Goal: Check status: Check status

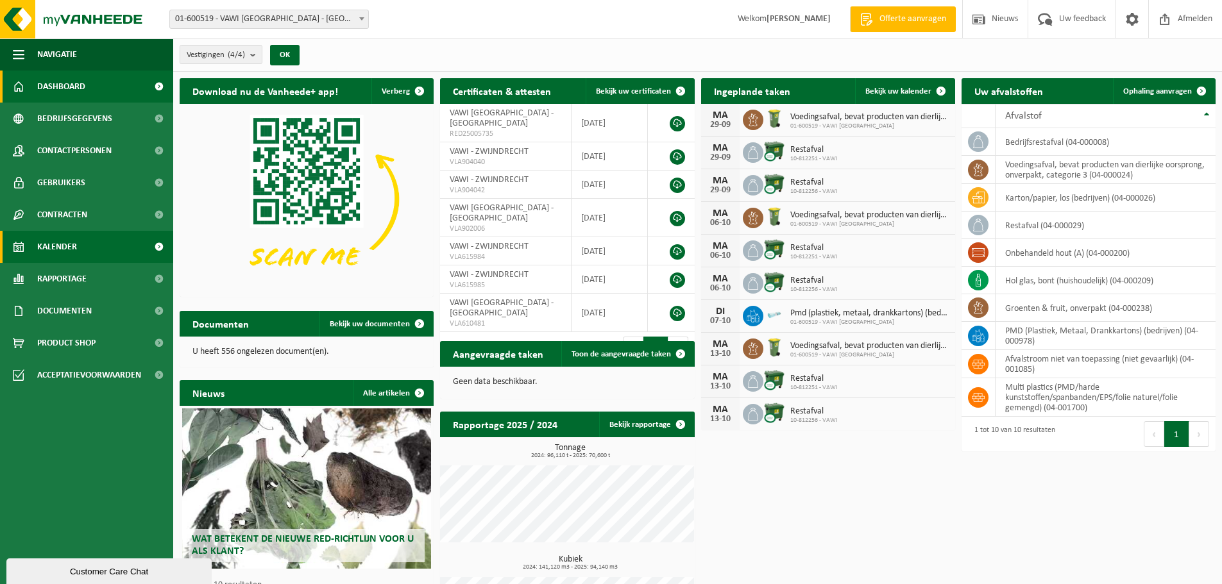
click at [74, 249] on span "Kalender" at bounding box center [57, 247] width 40 height 32
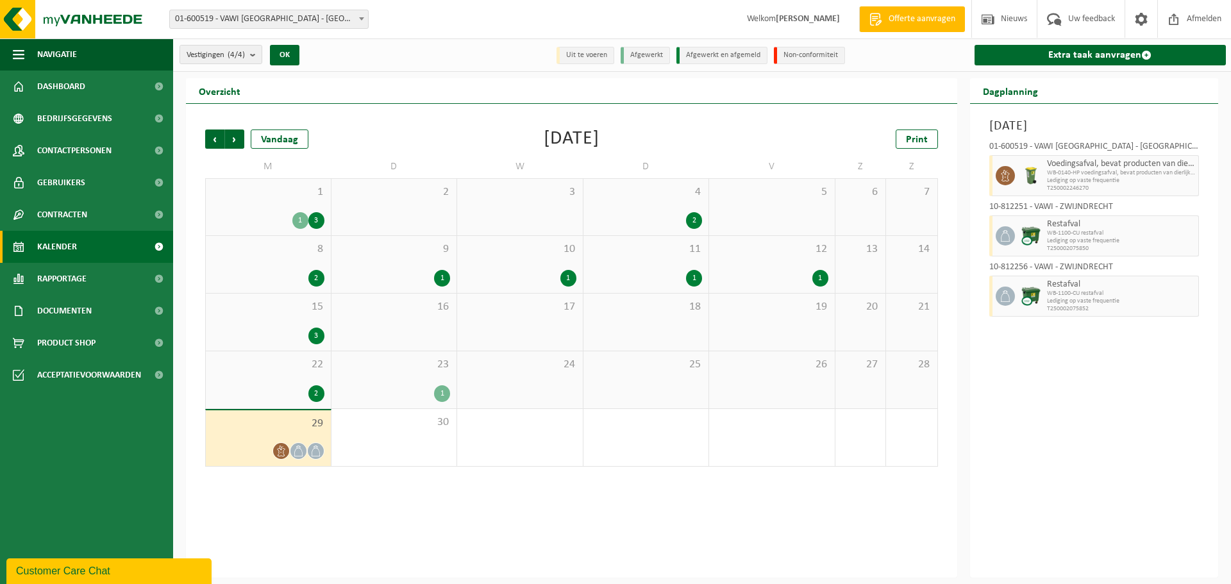
click at [407, 388] on div "1" at bounding box center [394, 393] width 113 height 17
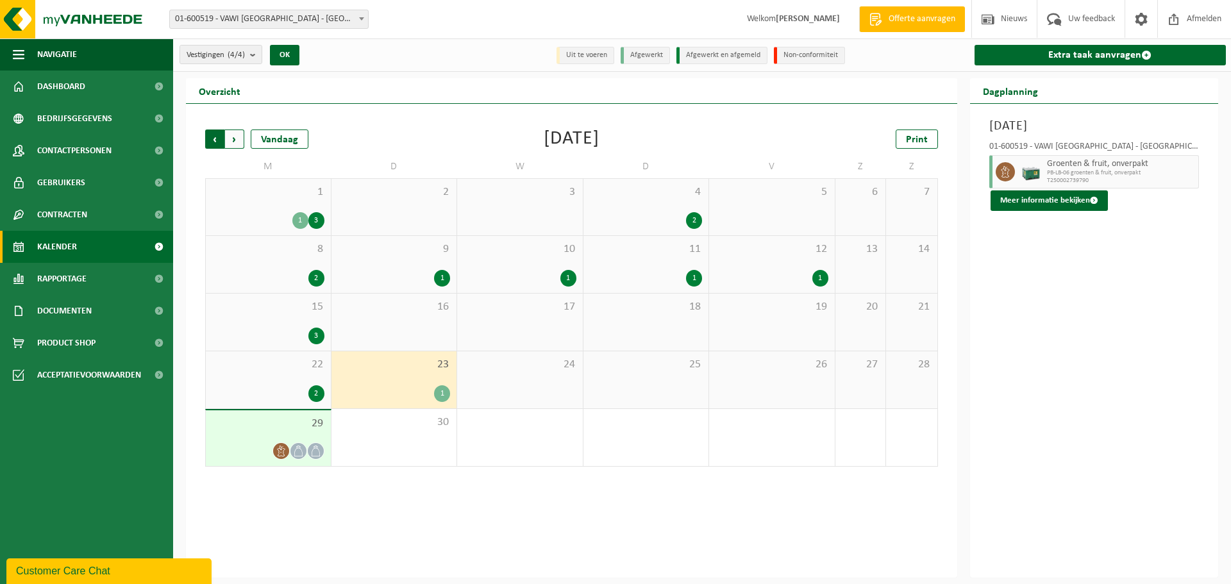
click at [232, 139] on span "Volgende" at bounding box center [234, 139] width 19 height 19
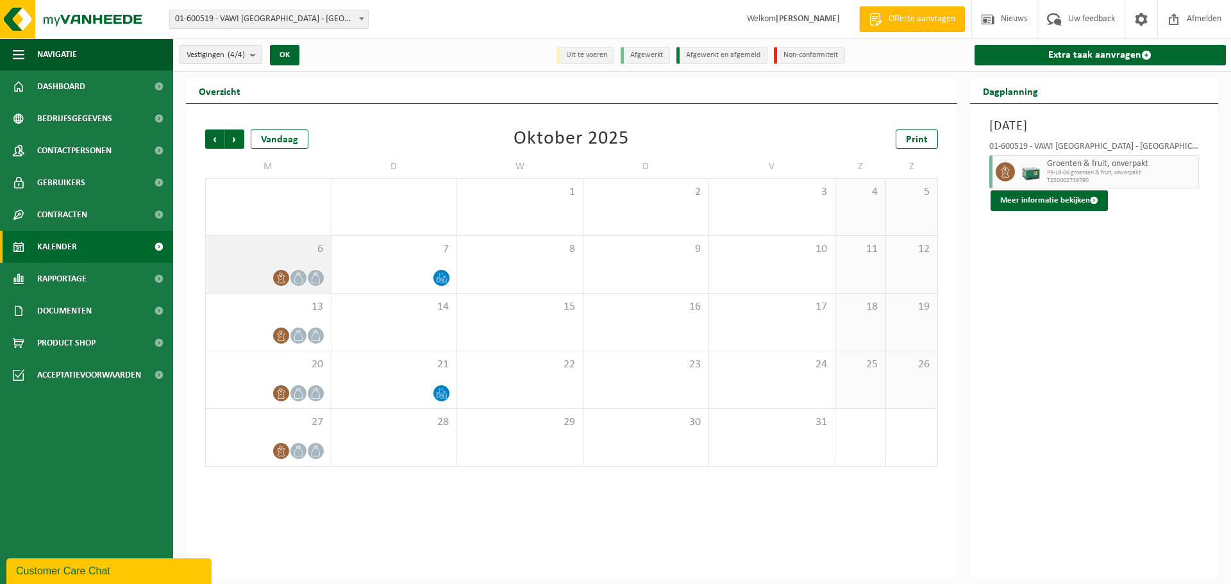
click at [257, 271] on div at bounding box center [268, 277] width 112 height 17
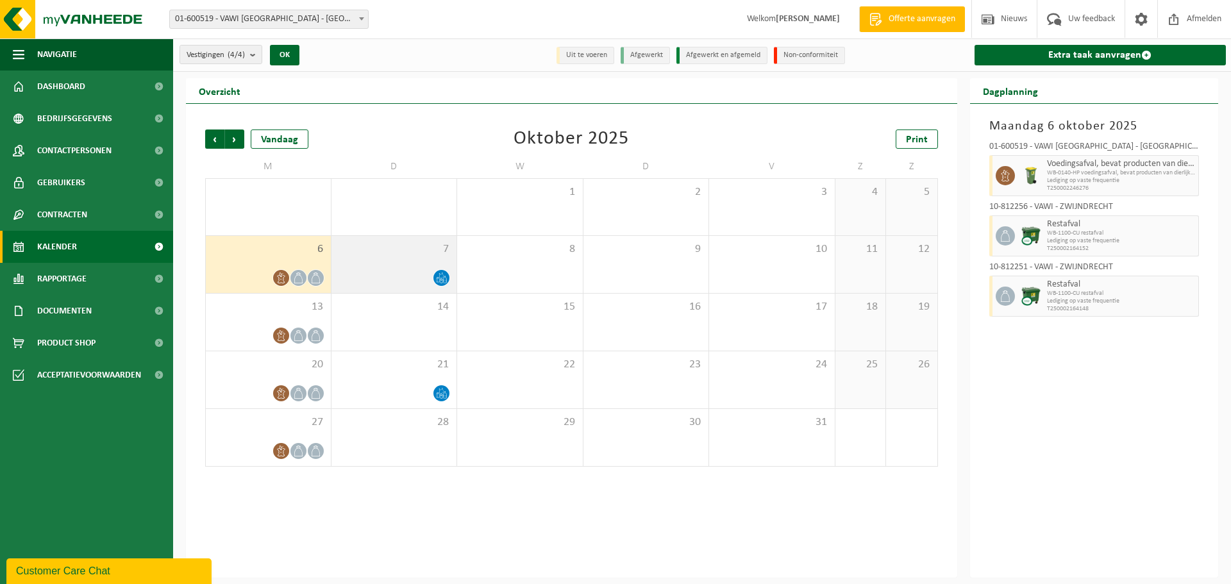
click at [416, 275] on div at bounding box center [394, 277] width 113 height 17
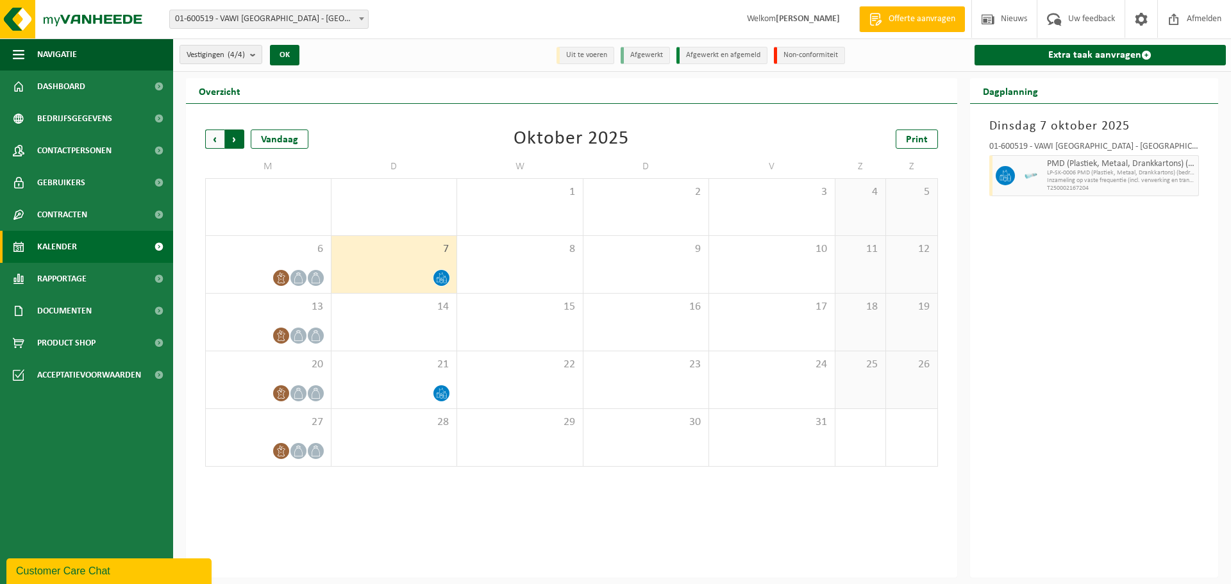
click at [212, 140] on span "Vorige" at bounding box center [214, 139] width 19 height 19
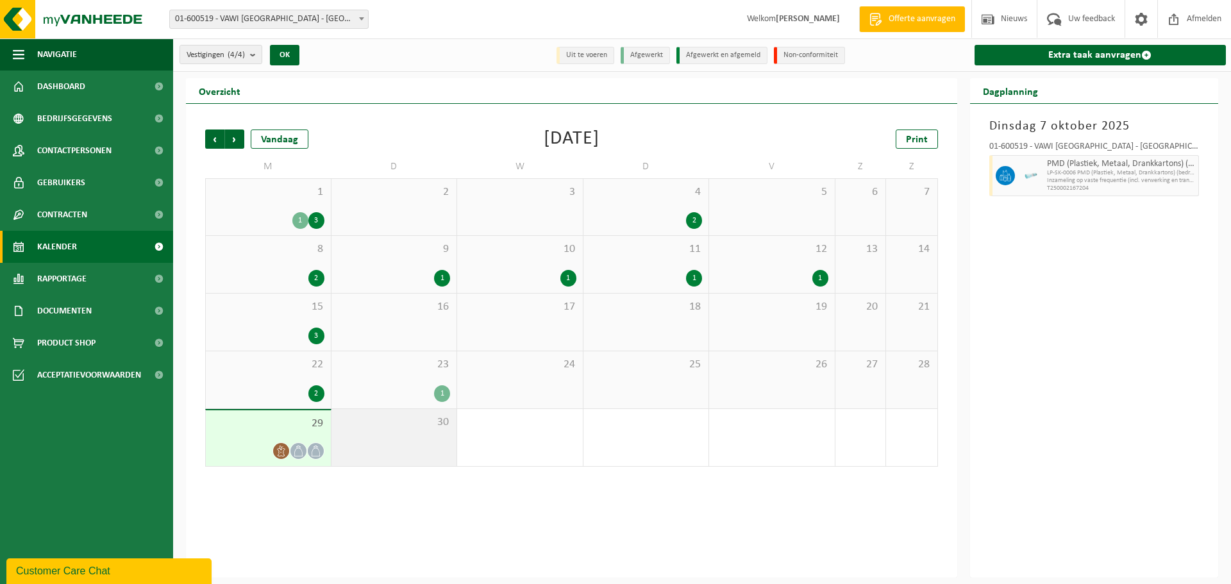
click at [430, 444] on div "30" at bounding box center [395, 437] width 126 height 57
click at [298, 432] on div "29" at bounding box center [268, 438] width 125 height 56
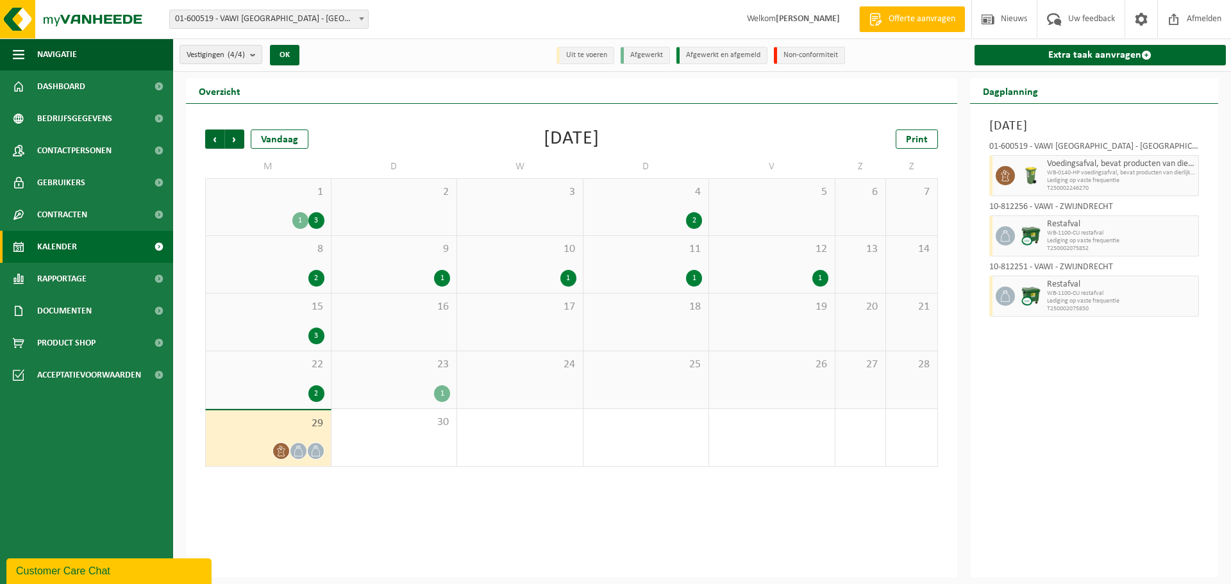
click at [1061, 174] on span "WB-0140-HP voedingsafval, bevat producten van dierlijke oors" at bounding box center [1121, 173] width 149 height 8
